Goal: Register for event/course

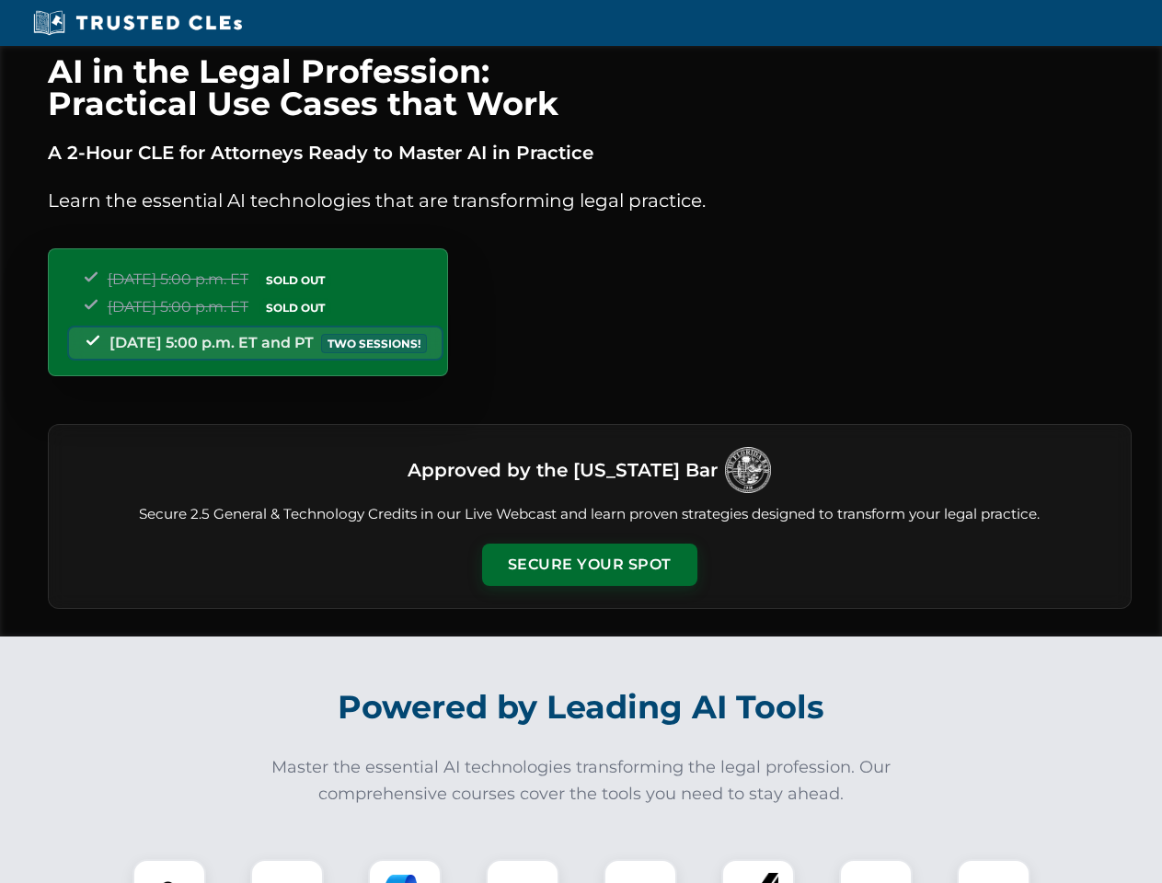
click at [589, 565] on button "Secure Your Spot" at bounding box center [589, 565] width 215 height 42
click at [169, 871] on img at bounding box center [169, 896] width 53 height 53
